Goal: Find specific page/section: Find specific page/section

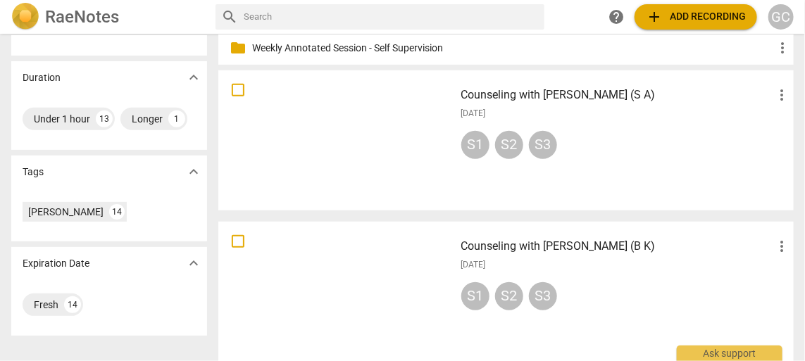
scroll to position [351, 0]
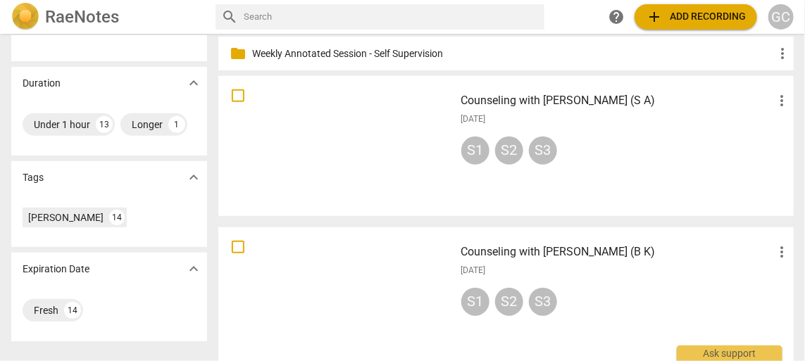
scroll to position [281, 0]
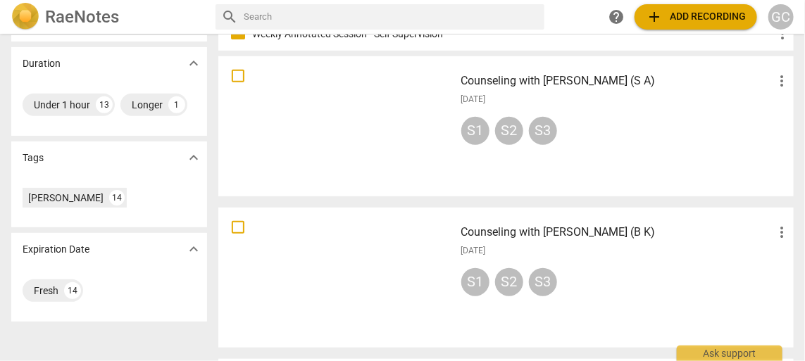
click at [326, 268] on div at bounding box center [336, 278] width 227 height 130
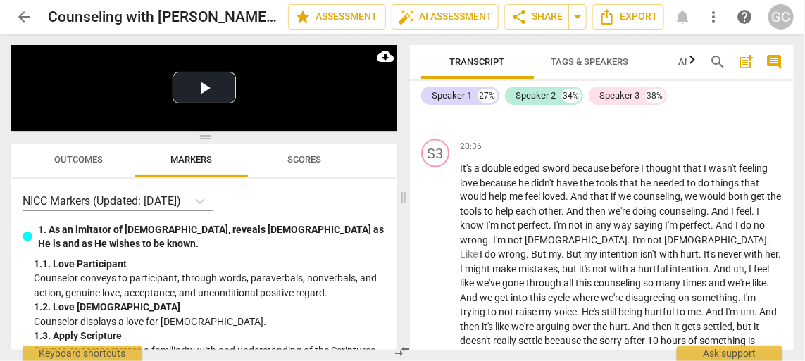
scroll to position [9715, 0]
